Goal: Transaction & Acquisition: Book appointment/travel/reservation

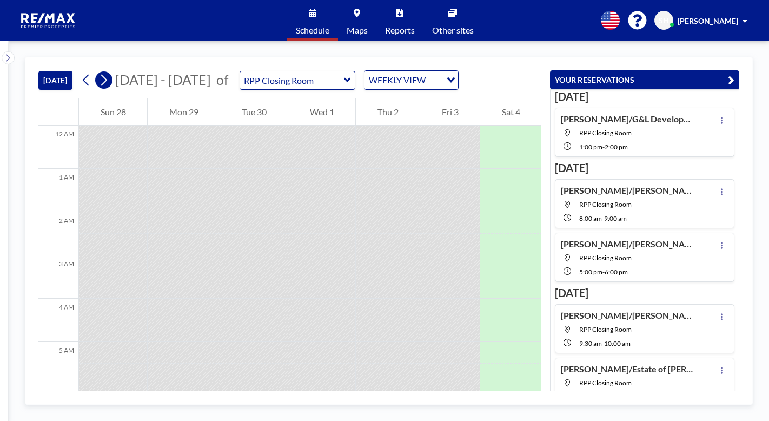
click at [108, 80] on icon at bounding box center [103, 80] width 10 height 16
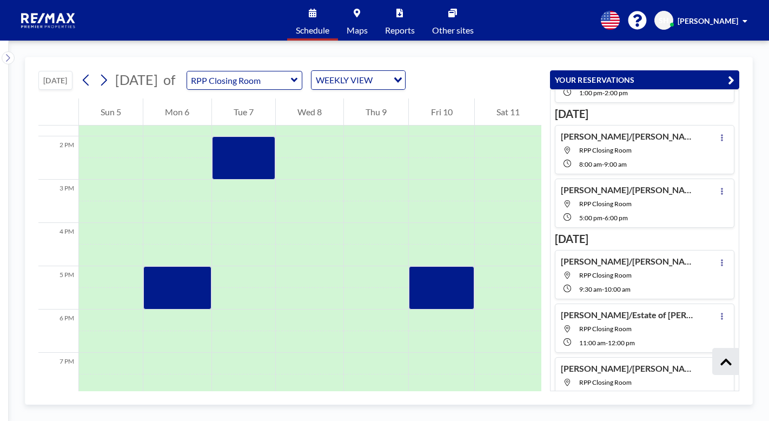
scroll to position [108, 0]
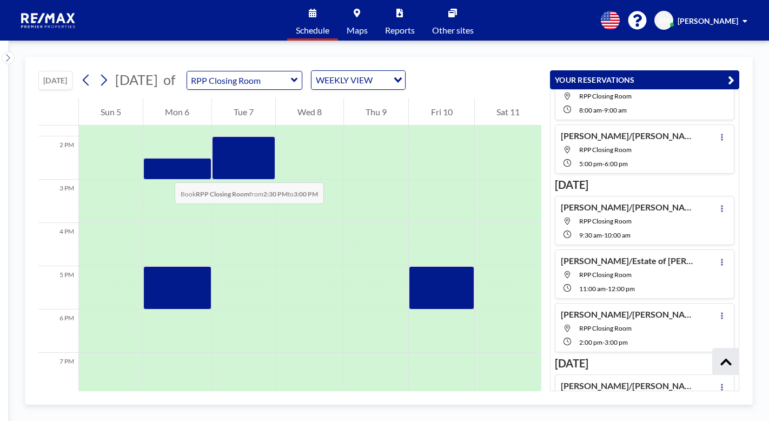
click at [164, 171] on div at bounding box center [177, 169] width 68 height 22
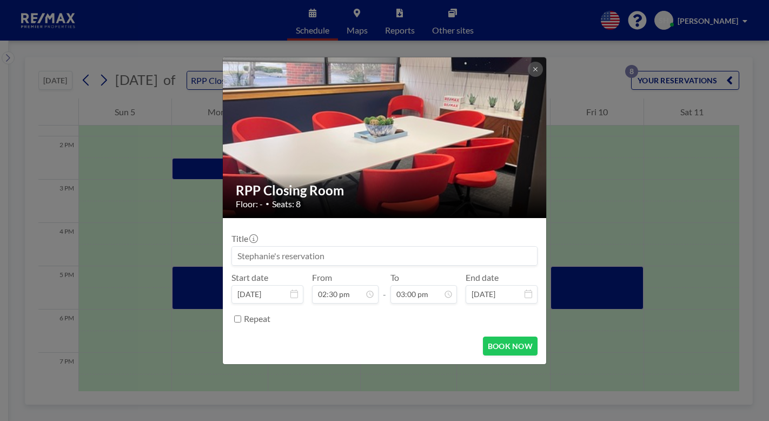
click at [263, 259] on input at bounding box center [384, 256] width 305 height 18
type input "Pagan/[PERSON_NAME]-[STREET_ADDRESS][PERSON_NAME]"
click at [389, 301] on div "Start date [DATE] From 02:30 pm - To 03:00 pm 12:00 am 12:30 am 01:00 am 01:30 …" at bounding box center [384, 287] width 306 height 31
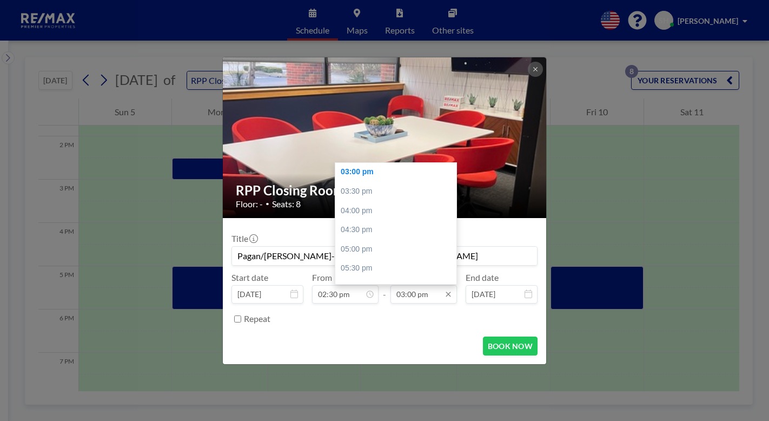
click at [401, 300] on input "03:00 pm" at bounding box center [423, 294] width 67 height 18
click at [373, 193] on div "03:30 pm" at bounding box center [398, 191] width 127 height 19
type input "03:30 pm"
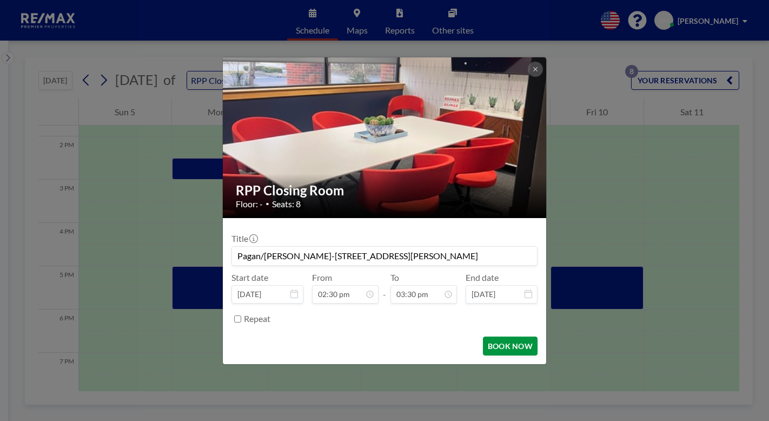
click at [505, 352] on button "BOOK NOW" at bounding box center [510, 345] width 55 height 19
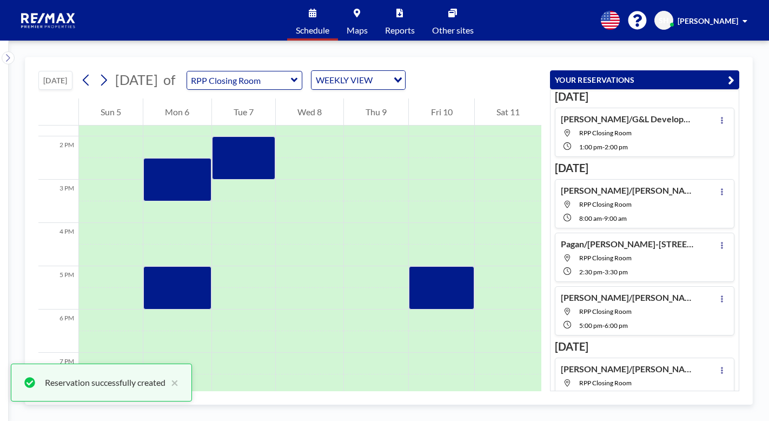
scroll to position [17, 0]
